Goal: Information Seeking & Learning: Check status

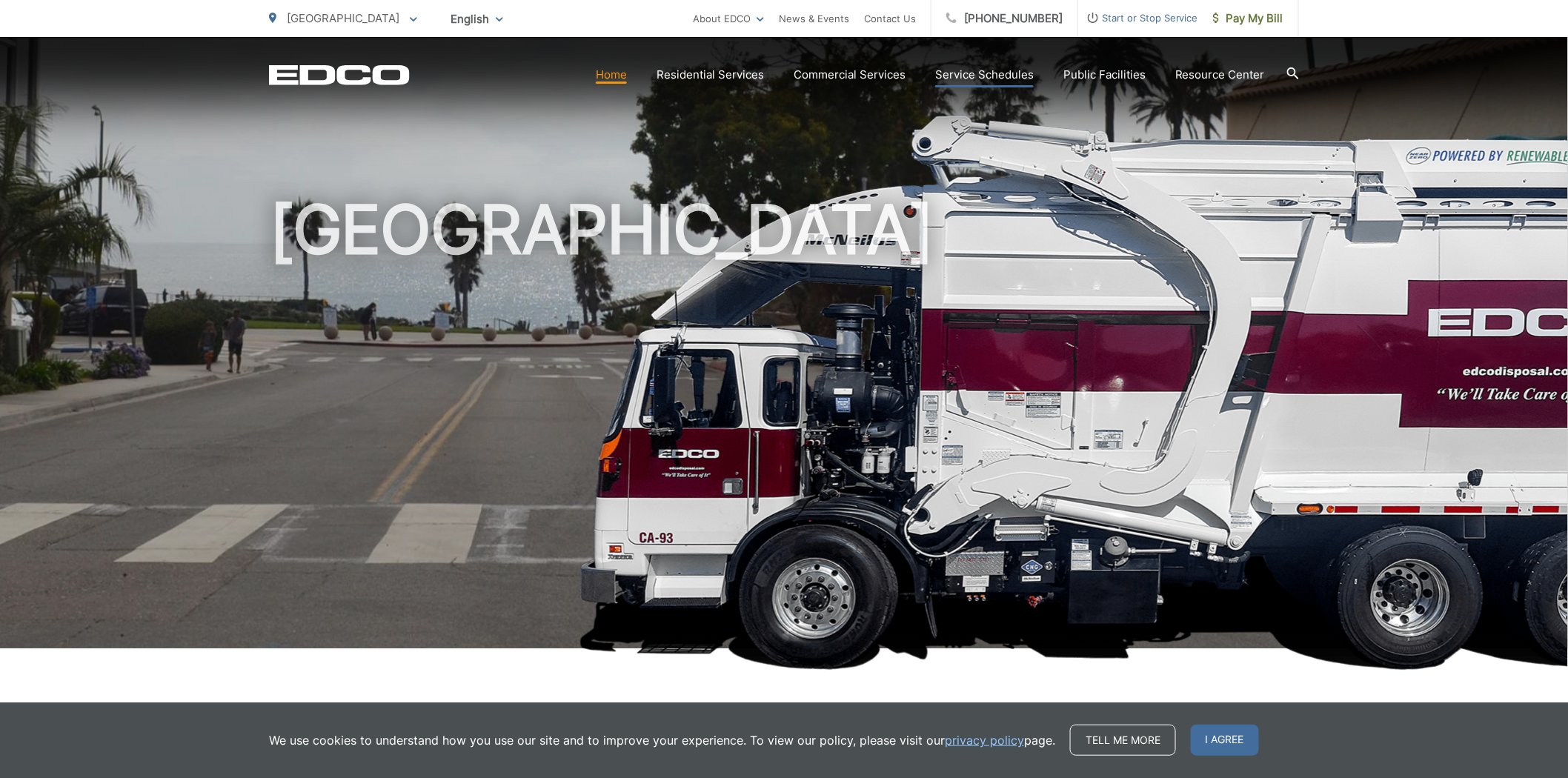
click at [962, 68] on link "Service Schedules" at bounding box center [984, 74] width 99 height 18
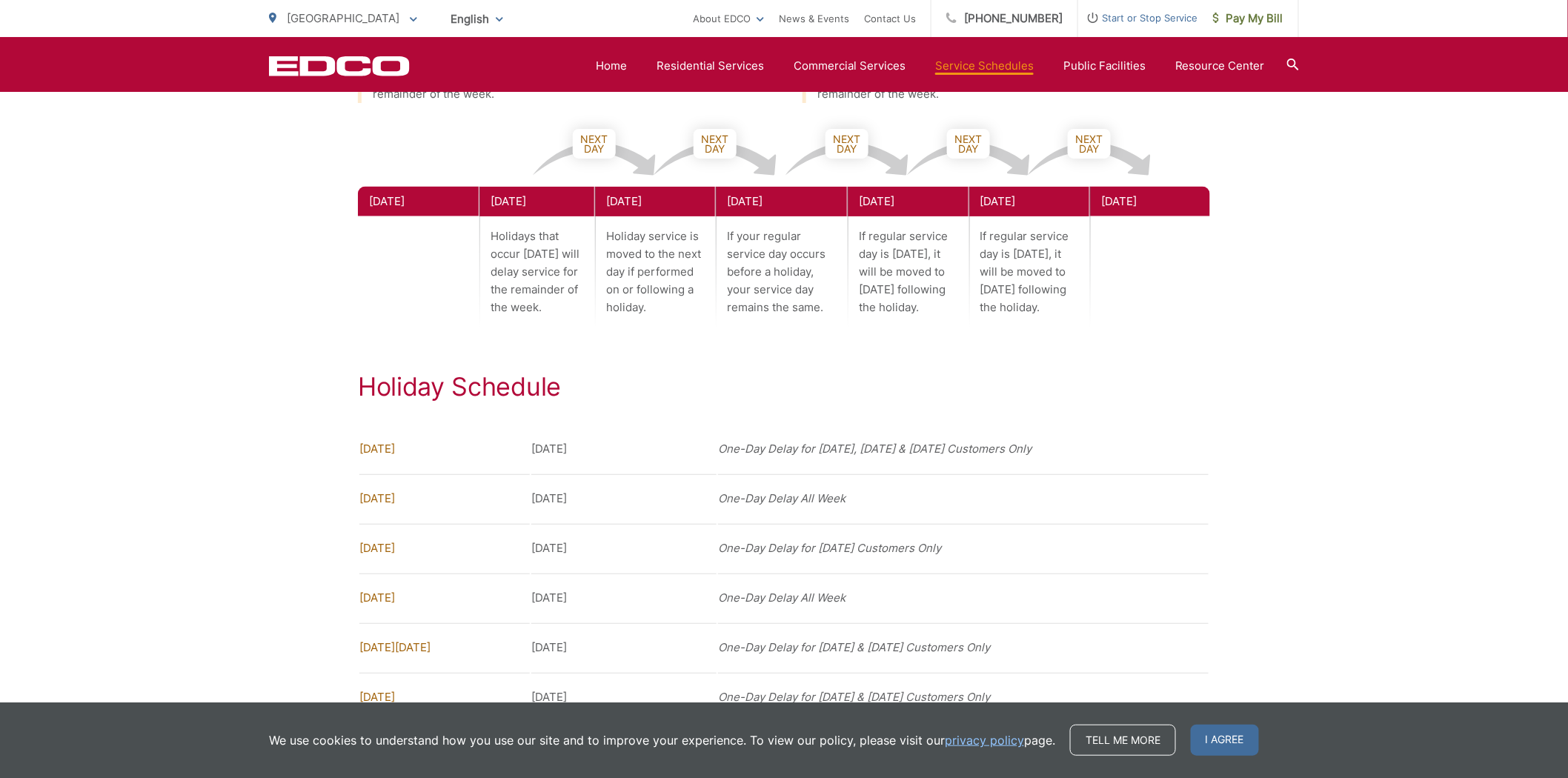
scroll to position [987, 0]
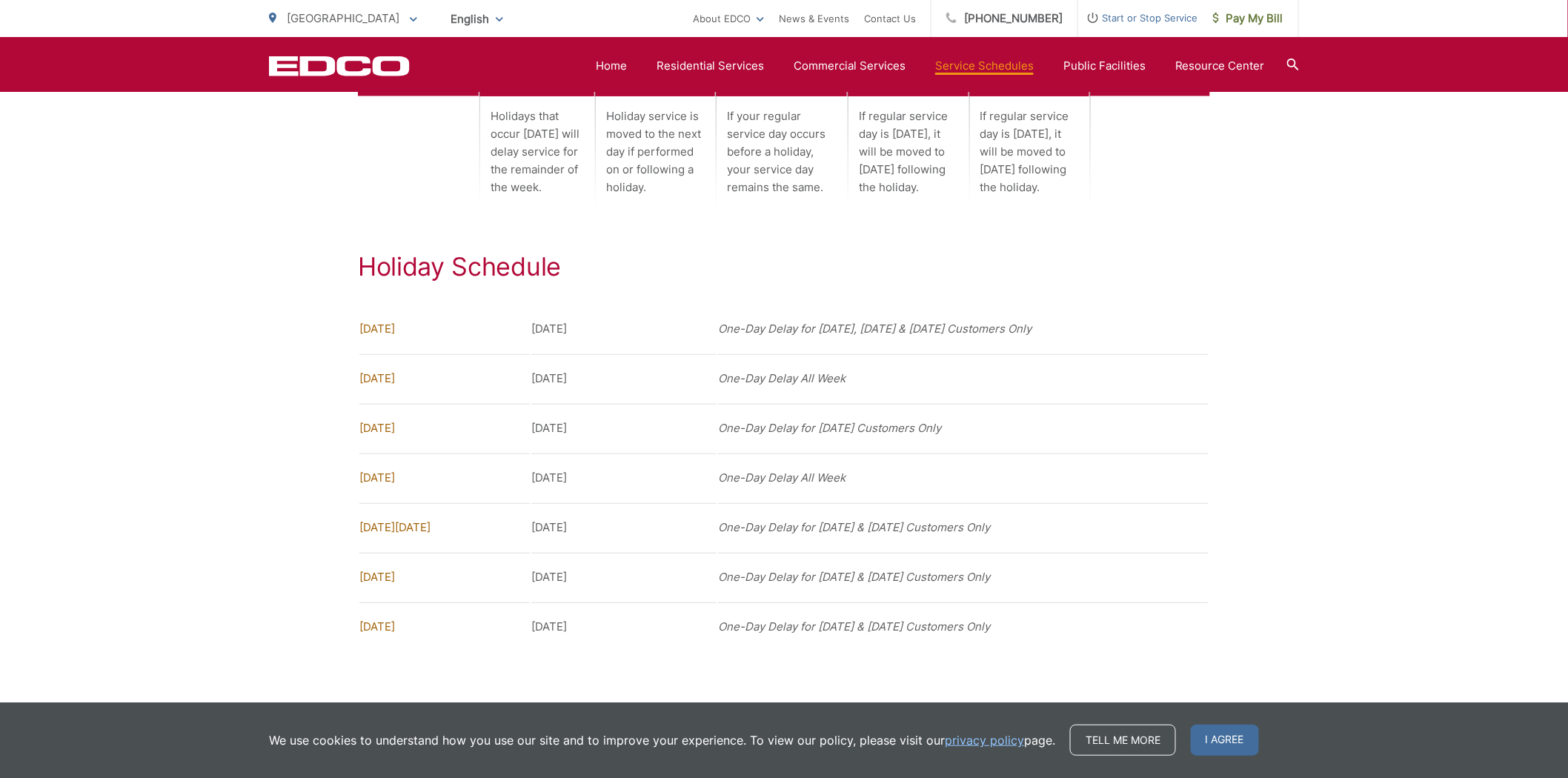
click at [554, 482] on td "Monday, September 1, 2025" at bounding box center [624, 477] width 186 height 48
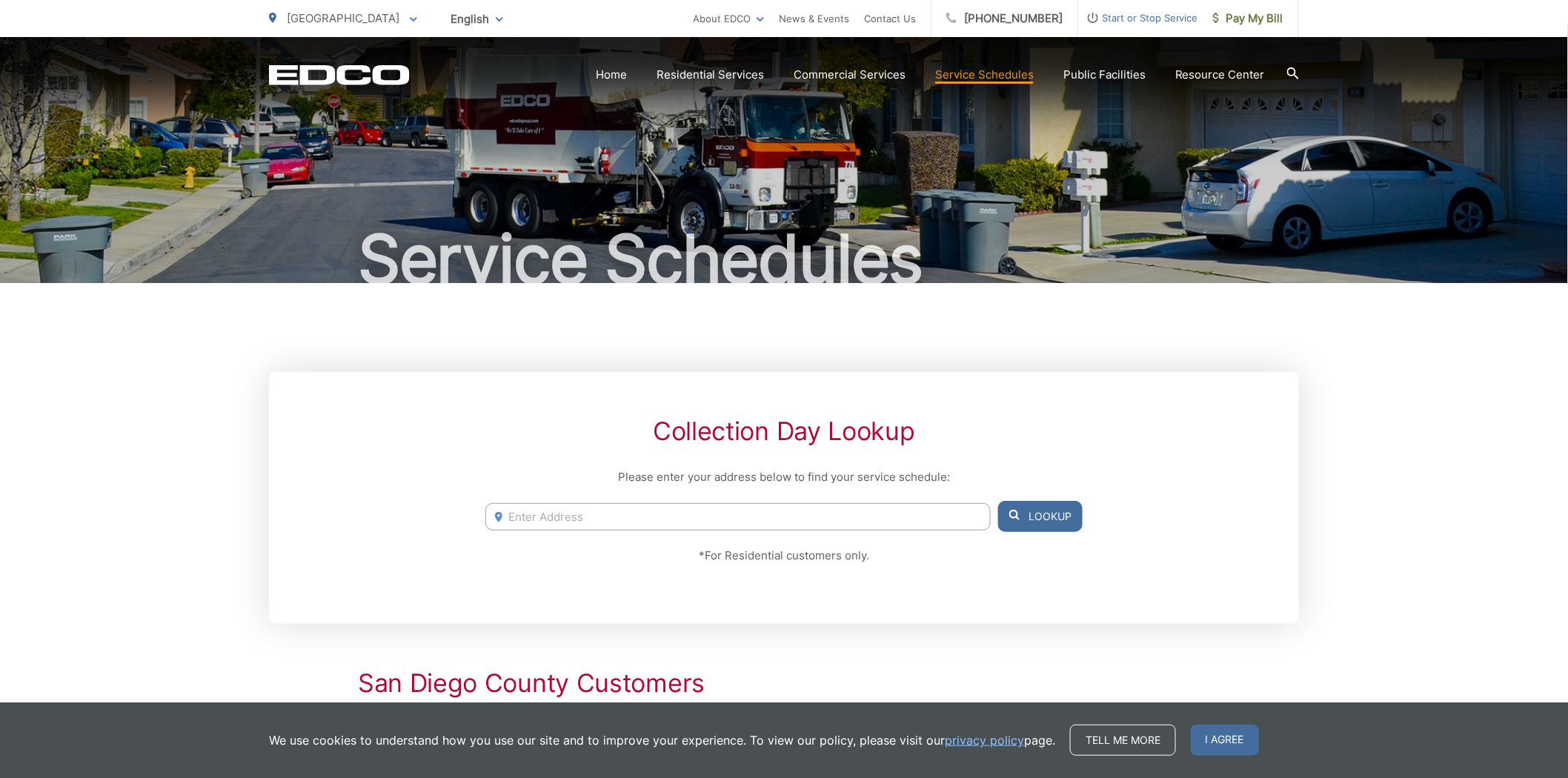
scroll to position [0, 0]
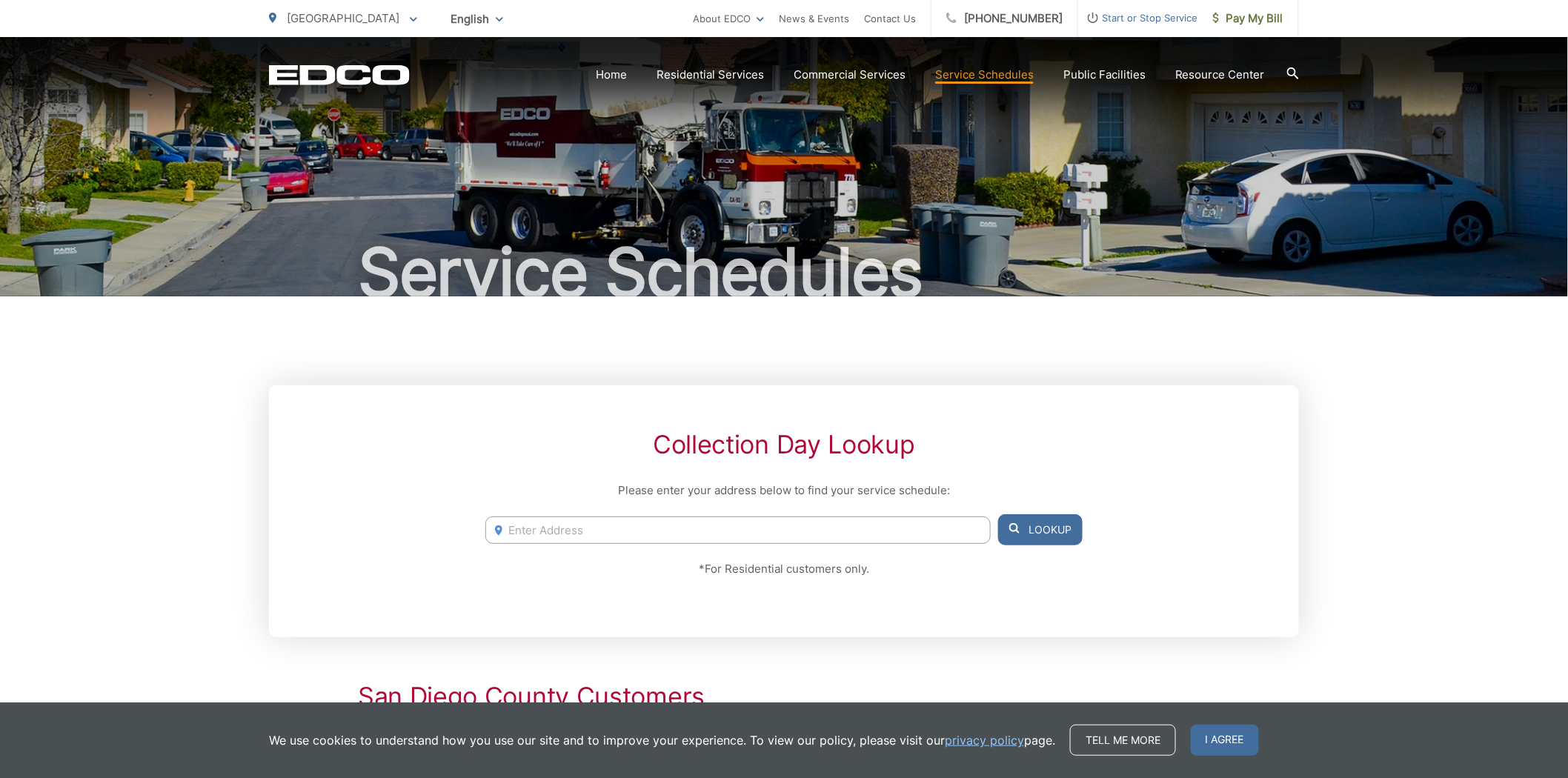
click at [761, 393] on div "Collection Day Lookup Please enter your address below to find your service sche…" at bounding box center [784, 511] width 1030 height 252
